Goal: Check status: Check status

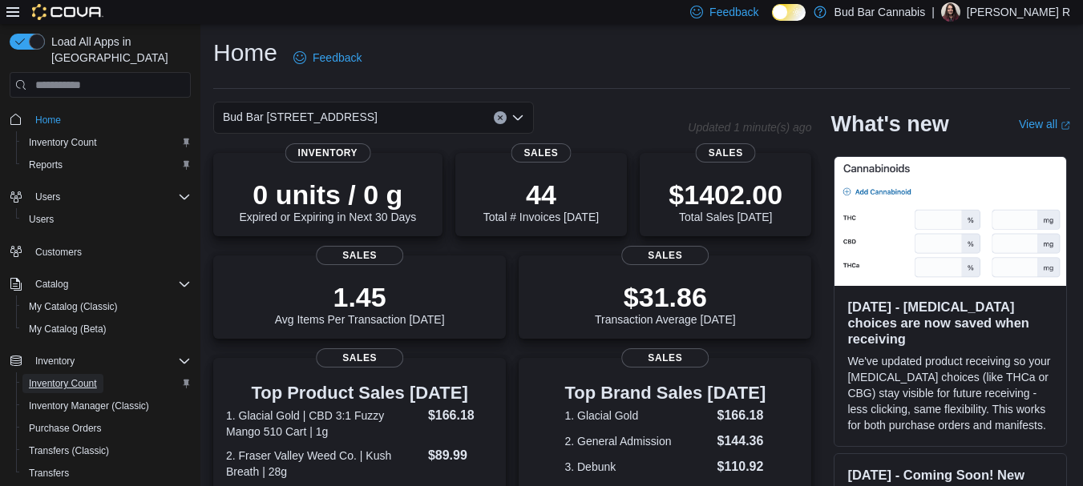
click at [85, 377] on span "Inventory Count" at bounding box center [63, 383] width 68 height 13
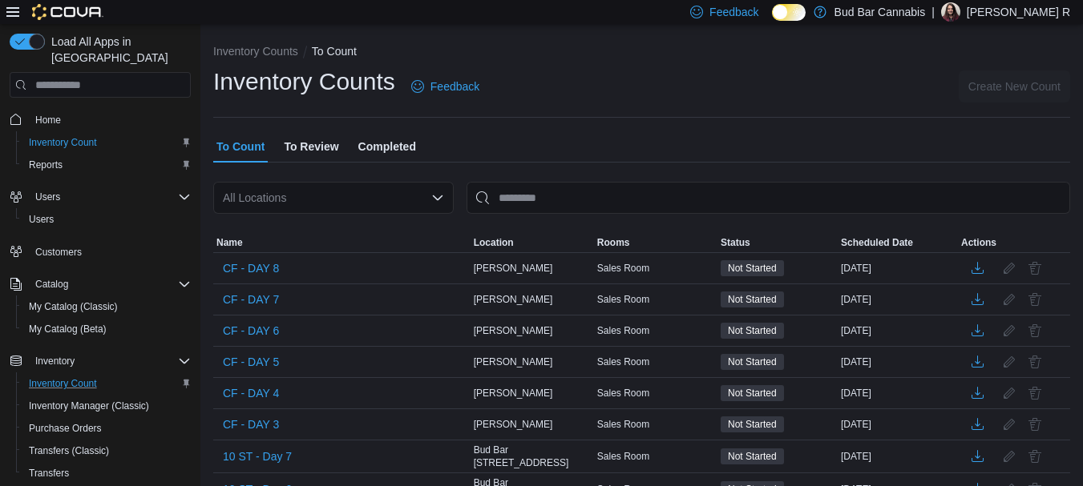
click at [446, 192] on div "All Locations" at bounding box center [333, 198] width 240 height 32
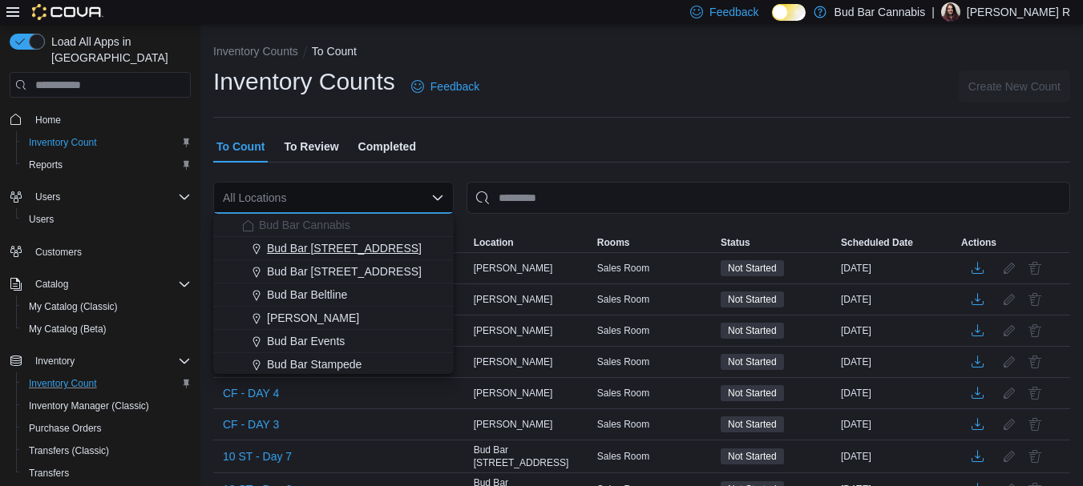
click at [341, 246] on span "Bud Bar 10 ST NW" at bounding box center [344, 248] width 155 height 16
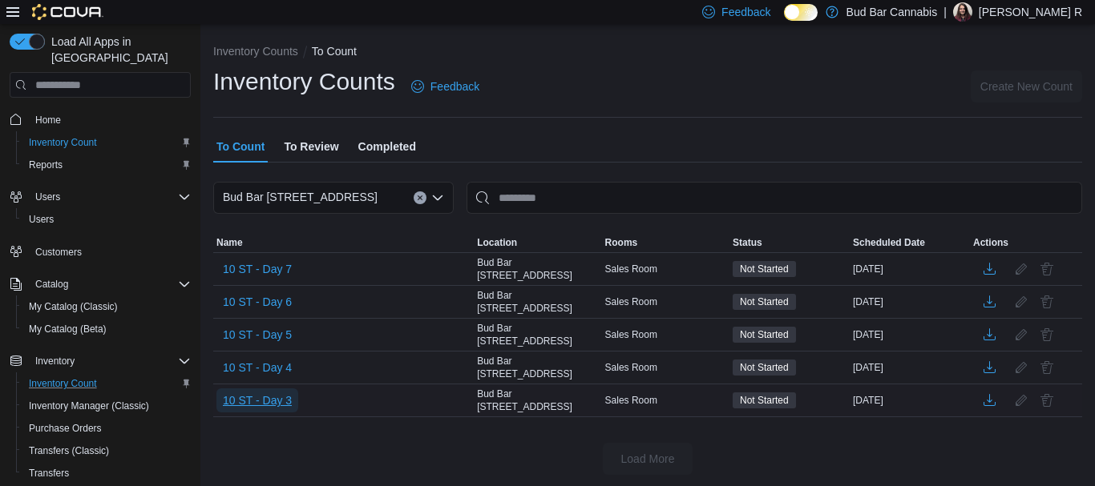
click at [258, 397] on span "10 ST - Day 3" at bounding box center [257, 401] width 69 height 16
click at [274, 393] on span "10 ST - Day 3" at bounding box center [257, 401] width 69 height 16
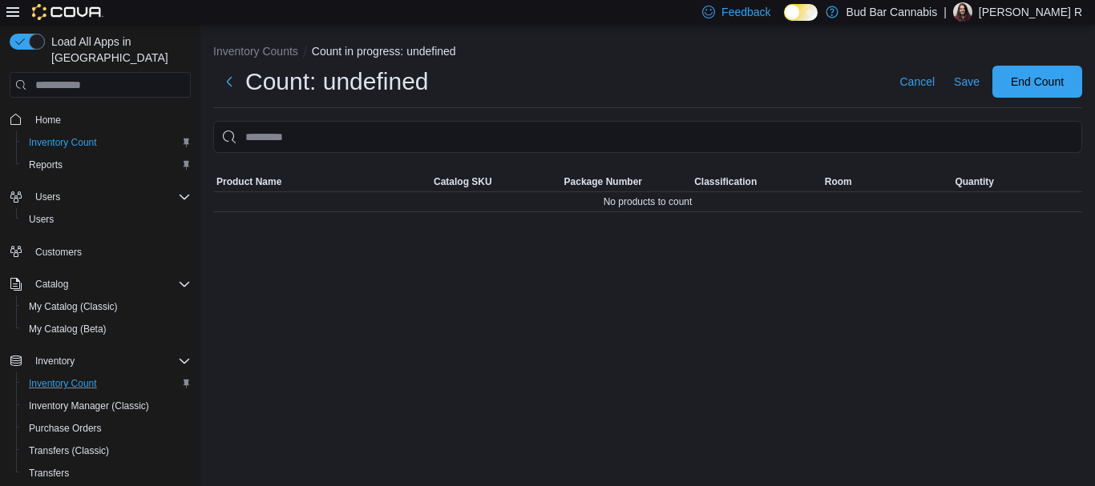
drag, startPoint x: 640, startPoint y: 112, endPoint x: 619, endPoint y: 142, distance: 36.7
click at [641, 112] on div "Inventory Counts Count in progress: undefined Count: undefined Cancel Save End …" at bounding box center [647, 124] width 894 height 201
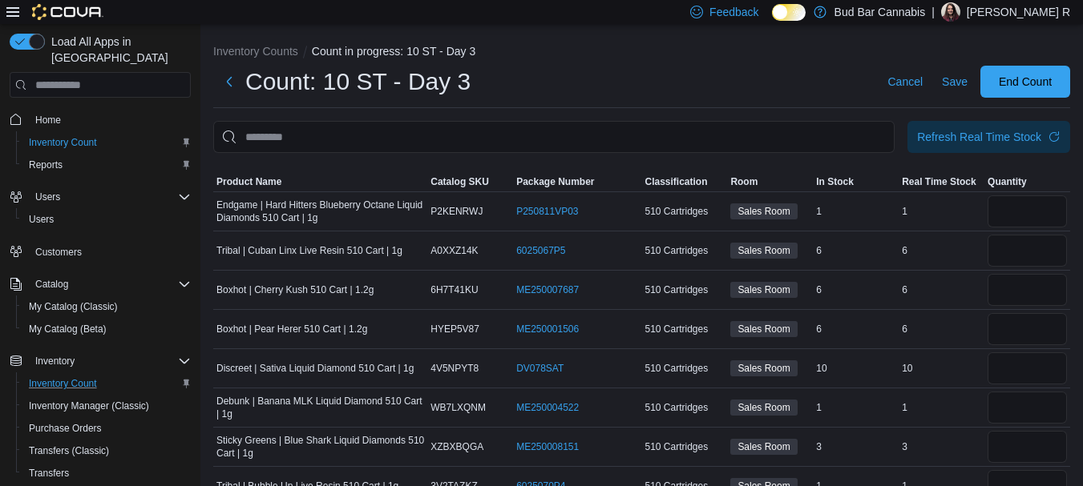
click at [692, 79] on div "Count: 10 ST - Day 3 Cancel Save End Count" at bounding box center [641, 82] width 857 height 32
